Goal: Information Seeking & Learning: Find specific fact

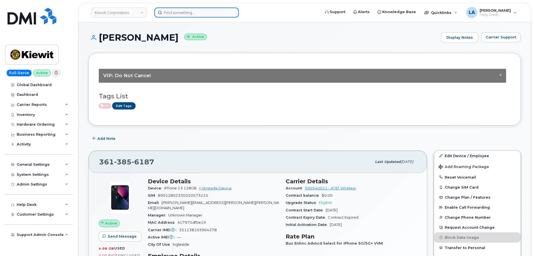
click at [187, 11] on input at bounding box center [196, 13] width 85 height 10
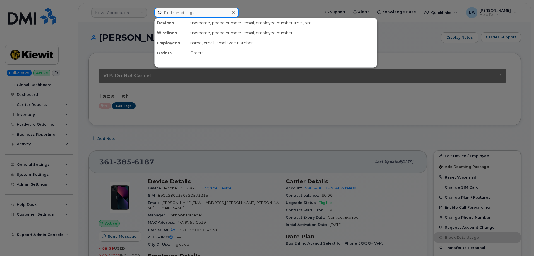
paste input "[PHONE_NUMBER]"
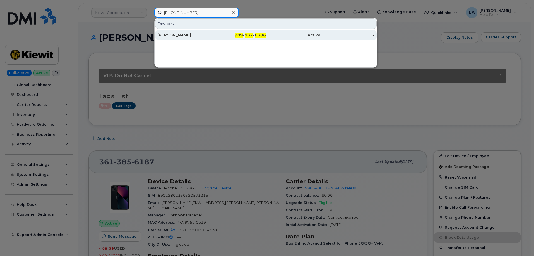
type input "[PHONE_NUMBER]"
click at [188, 35] on div "[PERSON_NAME]" at bounding box center [184, 35] width 54 height 6
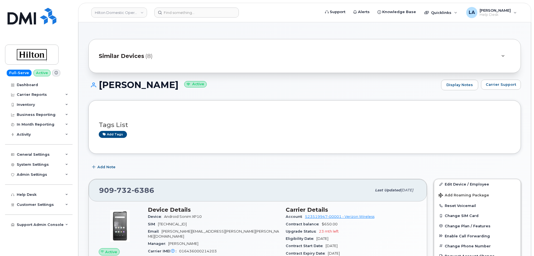
drag, startPoint x: 534, startPoint y: 28, endPoint x: 534, endPoint y: 38, distance: 10.1
drag, startPoint x: 209, startPoint y: 215, endPoint x: 168, endPoint y: 216, distance: 41.0
click at [164, 217] on div "Device Android Sonim XP10" at bounding box center [213, 216] width 131 height 7
copy span "Android Sonim XP10"
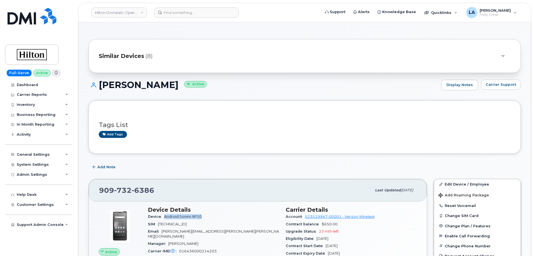
click at [228, 91] on div "EDGAR NEVAREZ Active Display Notes Carrier Support" at bounding box center [304, 90] width 432 height 21
drag, startPoint x: 145, startPoint y: 189, endPoint x: 109, endPoint y: 181, distance: 37.3
click at [96, 189] on div "909 732 6386 Last updated Sep 11, 2025" at bounding box center [258, 190] width 338 height 22
copy span "[PHONE_NUMBER]"
click at [498, 83] on span "Carrier Support" at bounding box center [501, 84] width 30 height 5
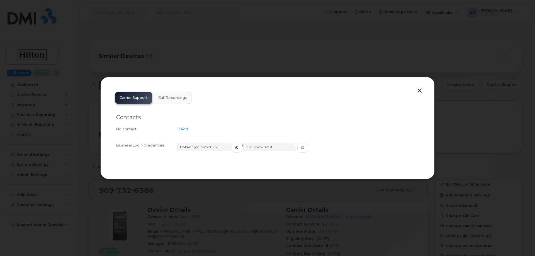
click at [273, 64] on div at bounding box center [267, 128] width 535 height 256
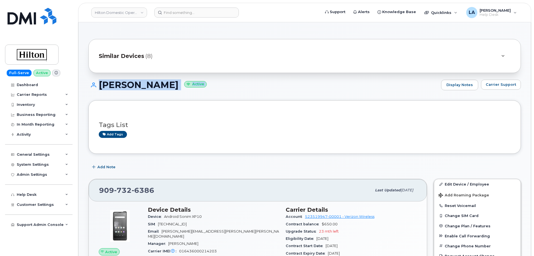
drag, startPoint x: 534, startPoint y: 56, endPoint x: 537, endPoint y: 87, distance: 30.8
click at [514, 103] on div "Tags List Add tags" at bounding box center [304, 127] width 432 height 54
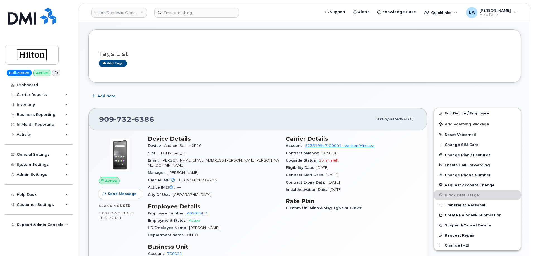
scroll to position [88, 0]
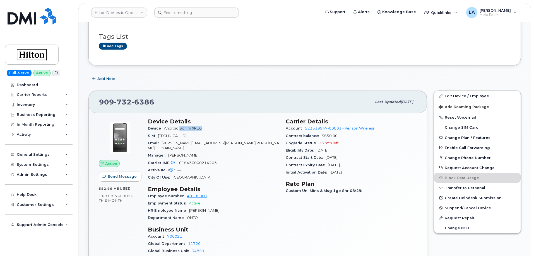
drag, startPoint x: 179, startPoint y: 128, endPoint x: 206, endPoint y: 128, distance: 26.2
click at [206, 128] on div "Device Android Sonim XP10" at bounding box center [213, 128] width 131 height 7
copy span "Sonim XP10"
click at [205, 161] on span "016436000214203" at bounding box center [198, 163] width 38 height 4
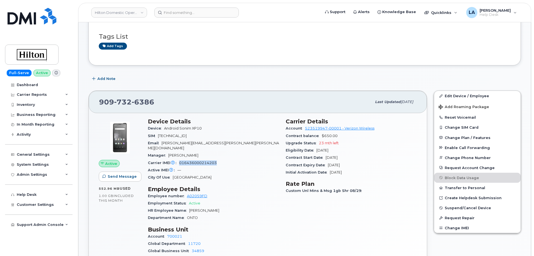
copy span "016436000214203"
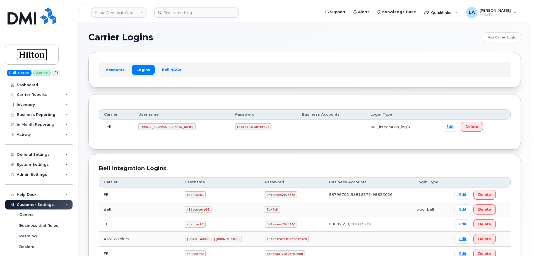
click at [168, 129] on code "ms-hilton@dminc.com" at bounding box center [166, 127] width 57 height 7
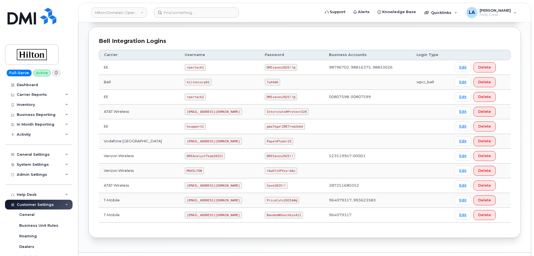
scroll to position [132, 0]
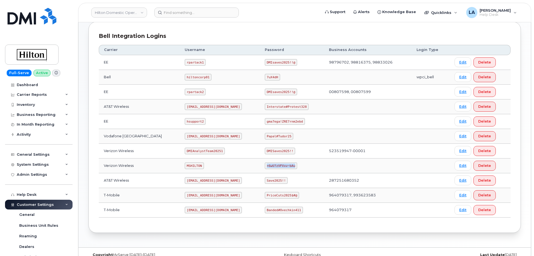
drag, startPoint x: 261, startPoint y: 163, endPoint x: 289, endPoint y: 164, distance: 28.7
click at [289, 164] on td "+6wU?zVFVxv~bAu" at bounding box center [292, 166] width 64 height 15
copy code "+6wU?zVFVxv~bAu"
click at [187, 166] on code "MSHILTON" at bounding box center [194, 166] width 19 height 7
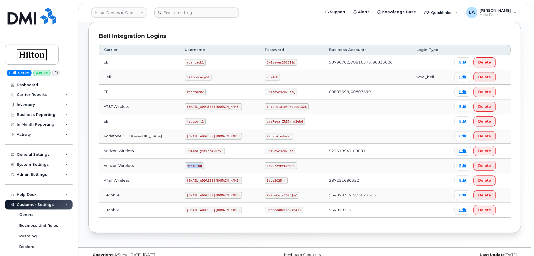
click at [187, 166] on code "MSHILTON" at bounding box center [194, 166] width 19 height 7
copy code "MSHILTON"
